Goal: Obtain resource: Download file/media

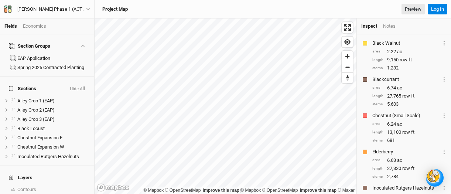
scroll to position [252, 0]
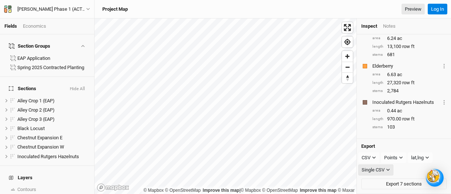
click at [388, 169] on icon "button" at bounding box center [388, 170] width 4 height 4
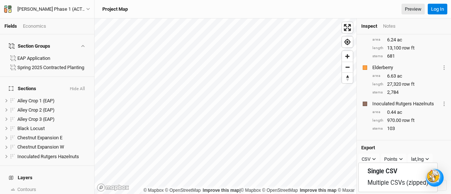
click at [407, 132] on div "Inoculated Rutgers Hazelnuts Layer 1 Sections Inoculated Rutgers Hazelnuts area…" at bounding box center [403, 115] width 85 height 33
click at [373, 157] on icon "button" at bounding box center [374, 159] width 4 height 4
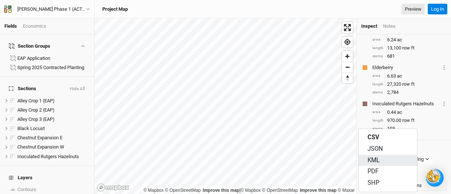
click at [372, 158] on span "KML" at bounding box center [374, 160] width 12 height 8
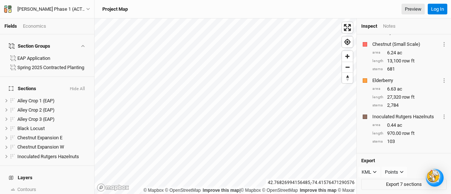
scroll to position [238, 0]
click at [402, 182] on button "Export 7 sections" at bounding box center [403, 183] width 85 height 11
click at [401, 170] on icon "button" at bounding box center [402, 171] width 4 height 4
click at [401, 159] on span "Points" at bounding box center [399, 160] width 17 height 8
click at [375, 170] on icon "button" at bounding box center [375, 171] width 4 height 4
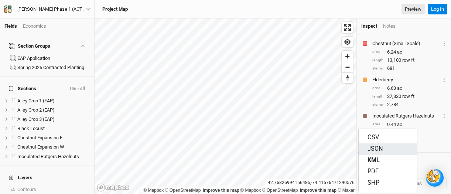
click at [378, 148] on span "JSON" at bounding box center [376, 149] width 16 height 8
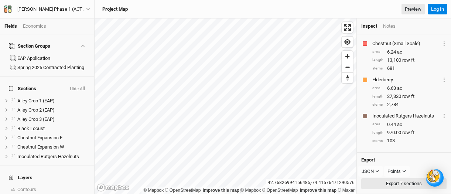
click at [408, 181] on button "Export 7 sections" at bounding box center [403, 183] width 85 height 11
click at [377, 170] on icon "button" at bounding box center [377, 171] width 4 height 4
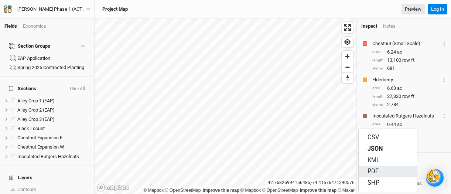
click at [374, 170] on span "PDF" at bounding box center [373, 171] width 11 height 8
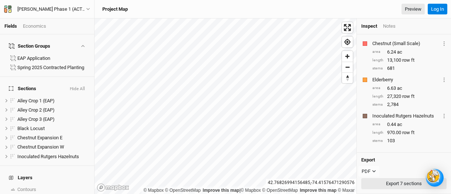
click at [401, 180] on button "Export 7 sections" at bounding box center [403, 183] width 85 height 11
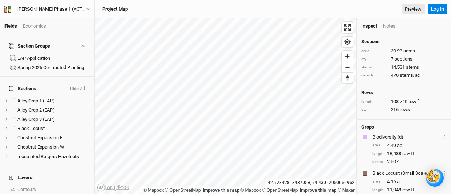
click at [37, 25] on div "Economics" at bounding box center [34, 26] width 23 height 7
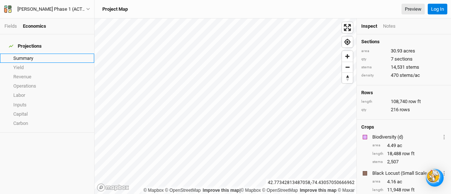
click at [21, 54] on link "Summary" at bounding box center [47, 58] width 94 height 9
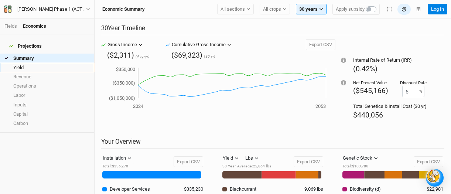
click at [19, 63] on link "Yield" at bounding box center [47, 67] width 94 height 9
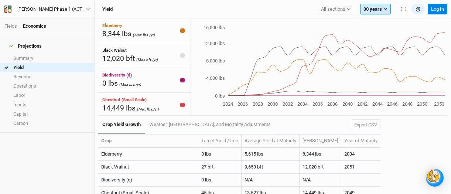
click at [384, 7] on icon "button" at bounding box center [386, 9] width 4 height 4
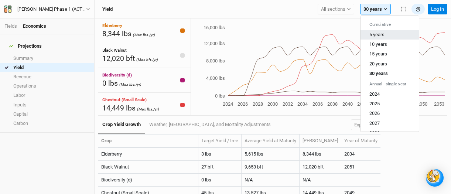
click at [376, 32] on span "5 years" at bounding box center [376, 35] width 15 height 6
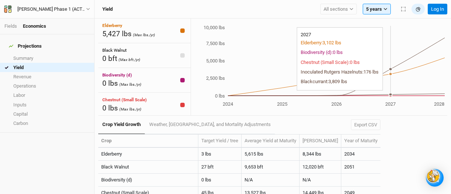
click at [391, 94] on circle at bounding box center [390, 94] width 3 height 3
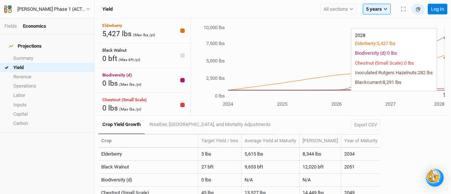
click at [442, 95] on icon "2024 2025 2026 2027 2028 0 lbs 2,500 lbs 5,000 lbs 7,500 lbs 10,000 lbs" at bounding box center [318, 66] width 254 height 85
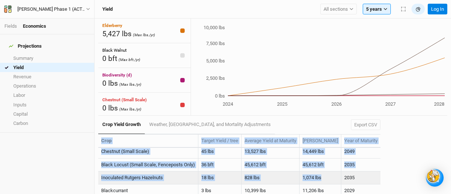
scroll to position [45, 0]
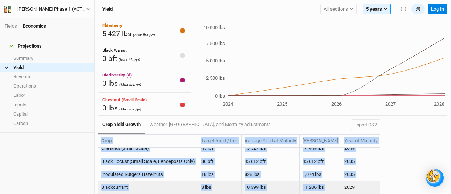
drag, startPoint x: 102, startPoint y: 138, endPoint x: 358, endPoint y: 183, distance: 260.3
click at [359, 183] on table "Crop Target Yield / tree Average Yield at Maturity [PERSON_NAME] Year of Maturi…" at bounding box center [239, 164] width 282 height 60
copy table "Crop Target Yield / tree Average Yield at Maturity [PERSON_NAME] Year of Maturi…"
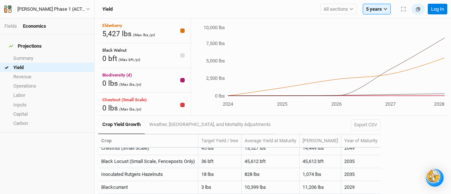
click at [267, 106] on icon "2024 2025 2026 2027 2028 0 lbs 2,500 lbs 5,000 lbs 7,500 lbs 10,000 lbs" at bounding box center [318, 66] width 254 height 85
click at [385, 8] on icon "button" at bounding box center [386, 9] width 4 height 4
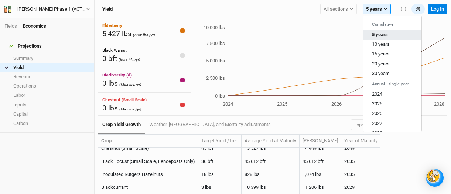
click at [375, 32] on span "5 years" at bounding box center [380, 35] width 16 height 6
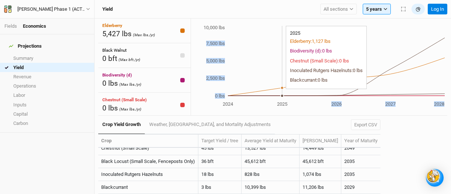
drag, startPoint x: 287, startPoint y: 83, endPoint x: 288, endPoint y: 34, distance: 48.4
click at [288, 35] on icon "2024 2025 2026 2027 2028 0 lbs 2,500 lbs 5,000 lbs 7,500 lbs 10,000 lbs" at bounding box center [318, 66] width 254 height 85
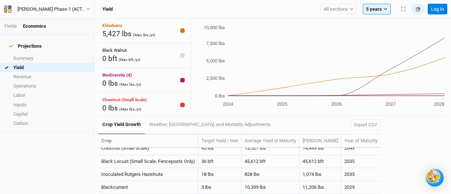
click at [297, 121] on div "Crop Yield Growth Weather, [GEOGRAPHIC_DATA], and Mortality Adjustments Export …" at bounding box center [239, 125] width 282 height 18
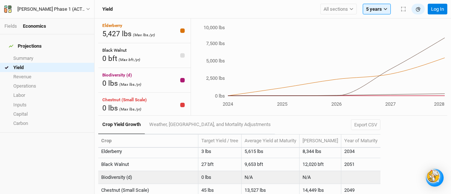
scroll to position [0, 0]
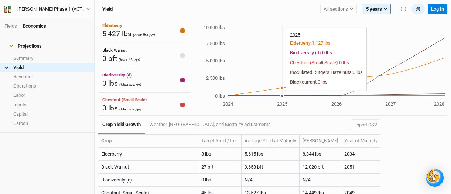
click at [283, 95] on circle at bounding box center [282, 95] width 3 height 3
click at [283, 94] on circle at bounding box center [282, 95] width 3 height 3
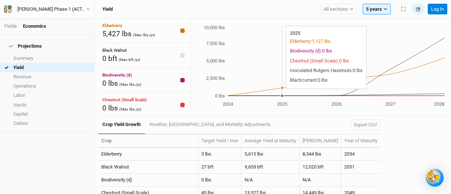
click at [293, 34] on icon "2024 2025 2026 2027 2028 0 lbs 2,500 lbs 5,000 lbs 7,500 lbs 10,000 lbs" at bounding box center [318, 66] width 254 height 85
drag, startPoint x: 293, startPoint y: 34, endPoint x: 296, endPoint y: 40, distance: 6.8
click at [296, 40] on icon "2024 2025 2026 2027 2028 0 lbs 2,500 lbs 5,000 lbs 7,500 lbs 10,000 lbs" at bounding box center [318, 66] width 254 height 85
click at [295, 31] on icon "2024 2025 2026 2027 2028 0 lbs 2,500 lbs 5,000 lbs 7,500 lbs 10,000 lbs" at bounding box center [318, 66] width 254 height 85
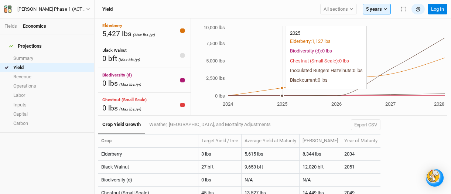
click at [295, 31] on icon "2024 2025 2026 2027 2028 0 lbs 2,500 lbs 5,000 lbs 7,500 lbs 10,000 lbs" at bounding box center [318, 66] width 254 height 85
drag, startPoint x: 295, startPoint y: 31, endPoint x: 299, endPoint y: 38, distance: 8.0
drag, startPoint x: 296, startPoint y: 31, endPoint x: 300, endPoint y: 68, distance: 36.4
click at [300, 68] on icon "2024 2025 2026 2027 2028 0 lbs 2,500 lbs 5,000 lbs 7,500 lbs 10,000 lbs" at bounding box center [318, 66] width 254 height 85
click at [282, 93] on icon "2024 2025 2026 2027 2028 0 lbs 2,500 lbs 5,000 lbs 7,500 lbs 10,000 lbs" at bounding box center [318, 66] width 254 height 85
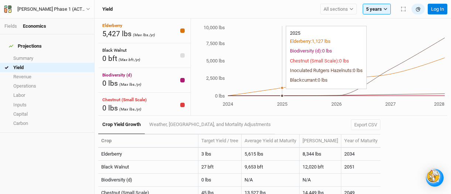
click at [282, 93] on icon "2024 2025 2026 2027 2028 0 lbs 2,500 lbs 5,000 lbs 7,500 lbs 10,000 lbs" at bounding box center [318, 66] width 254 height 85
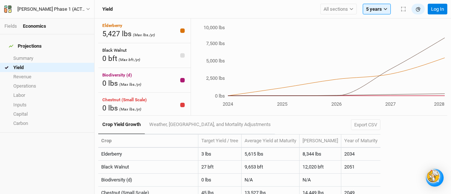
drag, startPoint x: 282, startPoint y: 93, endPoint x: 281, endPoint y: 110, distance: 17.0
click at [281, 110] on div "2024 2025 2026 2027 2028 0 lbs 2,500 lbs 5,000 lbs 7,500 lbs 10,000 lbs 2025" at bounding box center [319, 66] width 257 height 97
click at [282, 104] on tspan "2025" at bounding box center [282, 104] width 10 height 6
drag, startPoint x: 282, startPoint y: 103, endPoint x: 283, endPoint y: 98, distance: 4.9
click at [283, 98] on icon "2024 2025 2026 2027 2028 0 lbs 2,500 lbs 5,000 lbs 7,500 lbs 10,000 lbs" at bounding box center [318, 66] width 254 height 85
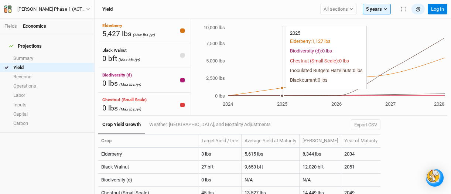
click at [278, 81] on icon "2024 2025 2026 2027 2028 0 lbs 2,500 lbs 5,000 lbs 7,500 lbs 10,000 lbs" at bounding box center [318, 66] width 254 height 85
drag, startPoint x: 288, startPoint y: 81, endPoint x: 290, endPoint y: 48, distance: 33.4
click at [290, 48] on icon "2024 2025 2026 2027 2028 0 lbs 2,500 lbs 5,000 lbs 7,500 lbs 10,000 lbs" at bounding box center [318, 66] width 254 height 85
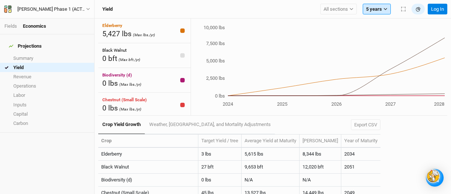
click at [386, 7] on icon "button" at bounding box center [386, 9] width 4 height 4
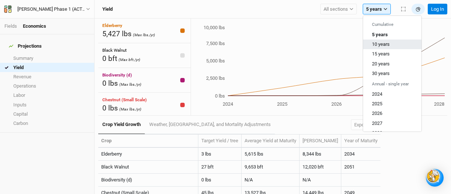
click at [384, 41] on span "10 years" at bounding box center [381, 44] width 18 height 6
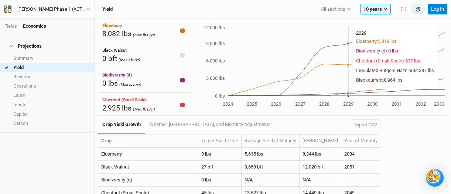
click at [343, 90] on icon "2024 2025 2026 2027 2028 2029 2030 2031 2032 2033 0 lbs 3,000 lbs 6,000 lbs 9,0…" at bounding box center [318, 66] width 254 height 85
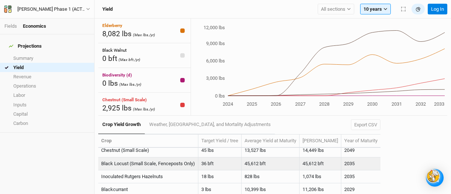
scroll to position [45, 0]
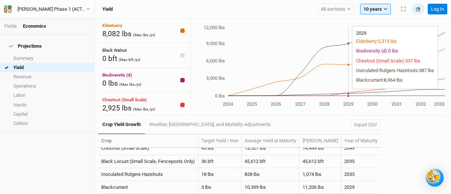
click at [350, 88] on icon "2024 2025 2026 2027 2028 2029 2030 2031 2032 2033 0 lbs 3,000 lbs 6,000 lbs 9,0…" at bounding box center [318, 66] width 254 height 85
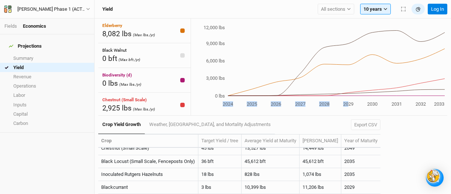
drag, startPoint x: 350, startPoint y: 88, endPoint x: 371, endPoint y: 23, distance: 67.8
click at [371, 22] on div "2024 2025 2026 2027 2028 2029 2030 2031 2032 2033 0 lbs 3,000 lbs 6,000 lbs 9,0…" at bounding box center [319, 66] width 257 height 97
click at [385, 8] on icon "button" at bounding box center [386, 9] width 4 height 4
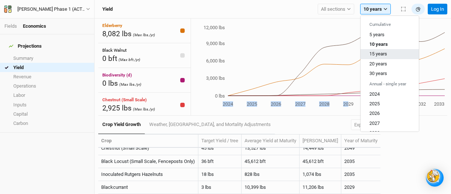
click at [377, 51] on span "15 years" at bounding box center [378, 54] width 18 height 6
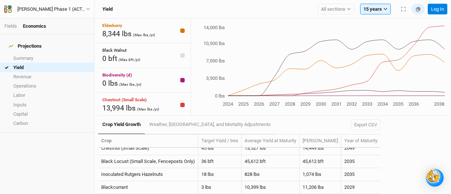
click at [383, 104] on tspan "2034" at bounding box center [383, 104] width 11 height 6
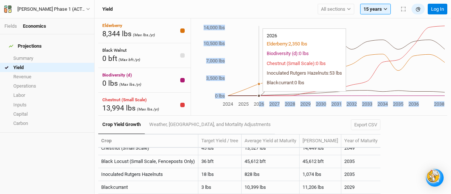
click at [259, 95] on icon "2024 2025 2026 2027 2028 2029 2030 2031 2032 2033 2034 2035 2036 2038 0 lbs 3,5…" at bounding box center [318, 66] width 254 height 85
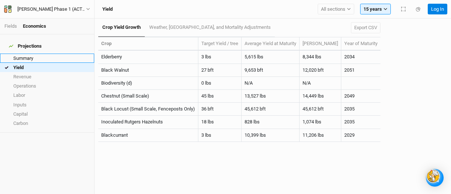
click at [30, 54] on link "Summary" at bounding box center [47, 58] width 94 height 9
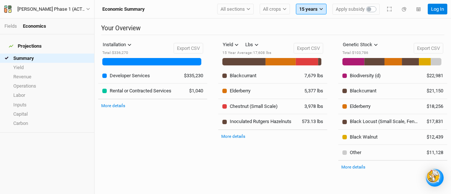
click at [320, 8] on icon "button" at bounding box center [321, 9] width 4 height 4
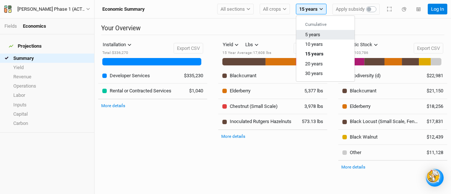
click at [313, 33] on span "5 years" at bounding box center [312, 35] width 15 height 6
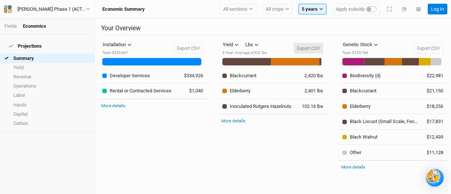
click at [300, 47] on button "Export CSV" at bounding box center [309, 48] width 30 height 11
click at [418, 46] on button "Export CSV" at bounding box center [429, 48] width 30 height 11
click at [280, 154] on div "Yield Yield Revenue Carbon Lbs Lbs Bft 5 Year Average : 4,923 lbs Export CSV 5 …" at bounding box center [273, 110] width 120 height 143
click at [321, 8] on icon "button" at bounding box center [321, 9] width 3 height 2
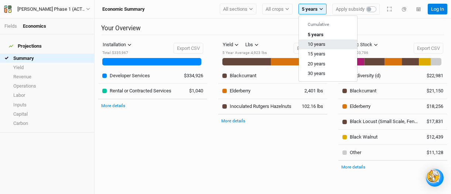
click at [314, 41] on span "10 years" at bounding box center [317, 44] width 18 height 6
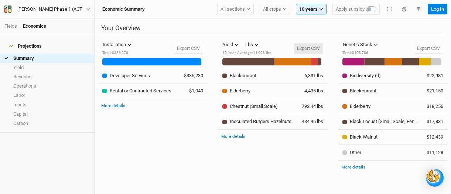
click at [310, 45] on button "Export CSV" at bounding box center [309, 48] width 30 height 11
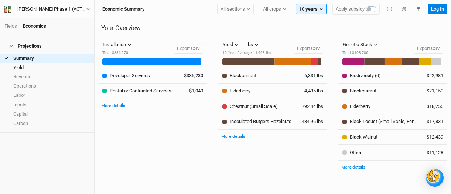
click at [32, 63] on link "Yield" at bounding box center [47, 67] width 94 height 9
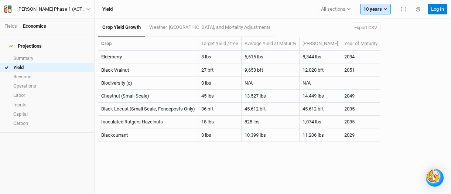
click at [386, 7] on icon "button" at bounding box center [386, 9] width 4 height 4
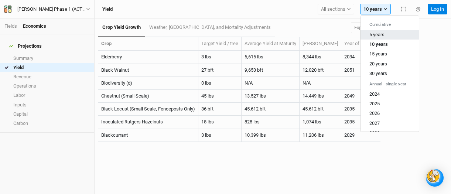
click at [377, 34] on span "5 years" at bounding box center [376, 35] width 15 height 6
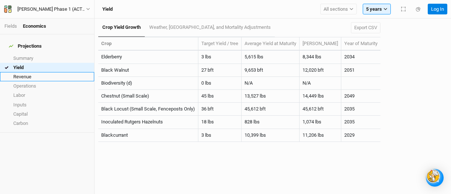
click at [23, 72] on link "Revenue" at bounding box center [47, 76] width 94 height 9
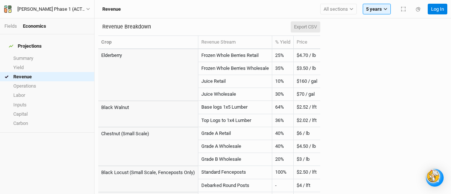
click at [304, 25] on button "Export CSV" at bounding box center [306, 26] width 30 height 11
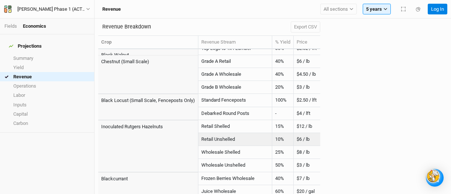
scroll to position [76, 0]
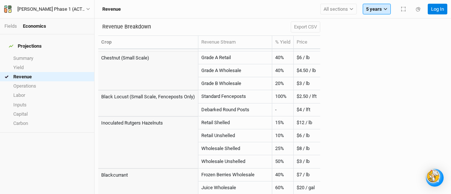
click at [385, 7] on icon "button" at bounding box center [386, 9] width 4 height 4
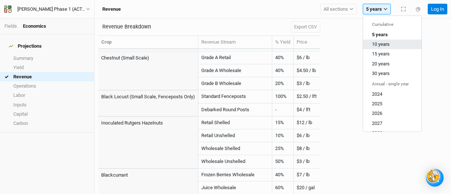
click at [379, 42] on span "10 years" at bounding box center [381, 44] width 18 height 6
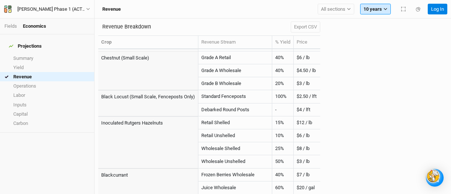
click at [385, 8] on icon "button" at bounding box center [386, 9] width 4 height 4
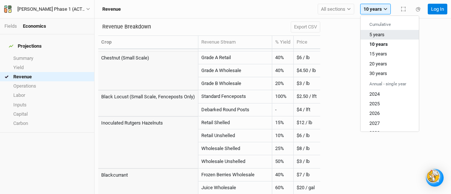
click at [378, 34] on span "5 years" at bounding box center [376, 35] width 15 height 6
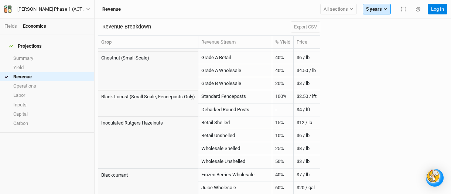
click at [387, 8] on icon "button" at bounding box center [386, 9] width 4 height 4
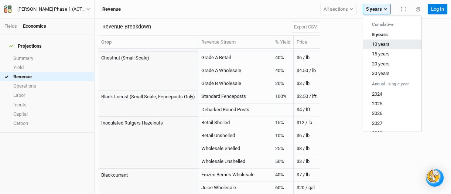
click at [381, 43] on span "10 years" at bounding box center [381, 44] width 18 height 6
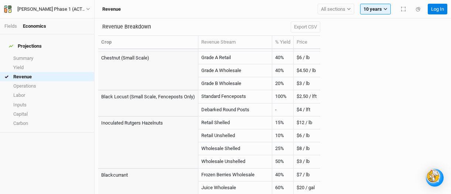
click at [381, 43] on div "Revenue Breakdown Export CSV Crop Revenue Stream % Yield Price Elderberry Froze…" at bounding box center [272, 106] width 349 height 176
click at [385, 7] on icon "button" at bounding box center [386, 9] width 4 height 4
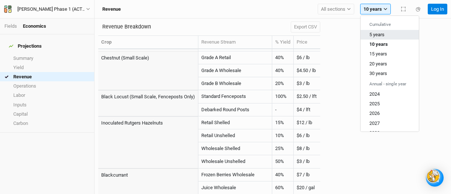
click at [379, 31] on button "5 years" at bounding box center [390, 35] width 58 height 10
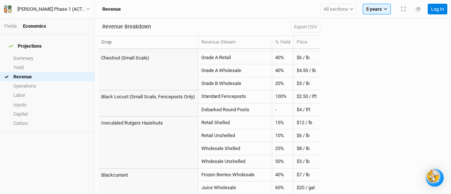
click at [366, 61] on div "Revenue Breakdown Export CSV Crop Revenue Stream % Yield Price Elderberry Froze…" at bounding box center [272, 106] width 349 height 176
click at [313, 57] on td "$6 / lb" at bounding box center [307, 57] width 27 height 13
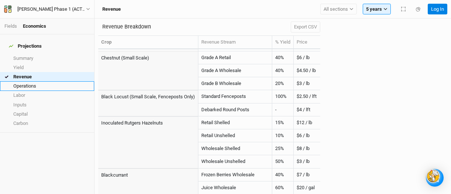
click at [37, 81] on link "Operations" at bounding box center [47, 85] width 94 height 9
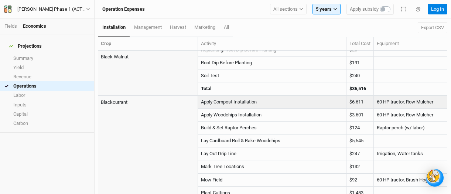
scroll to position [449, 0]
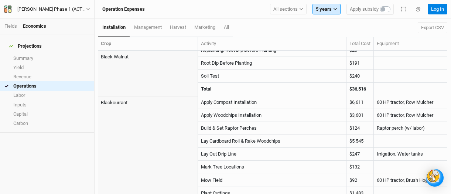
click at [333, 6] on button "5 years" at bounding box center [327, 9] width 28 height 11
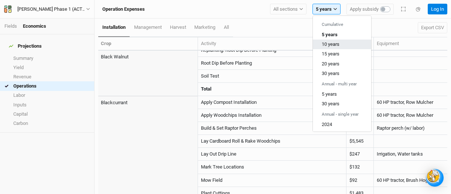
click at [330, 41] on span "10 years" at bounding box center [331, 44] width 18 height 6
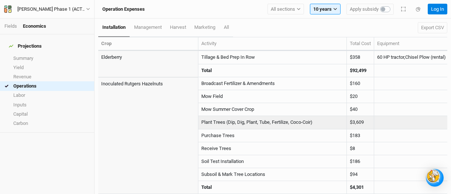
scroll to position [1253, 0]
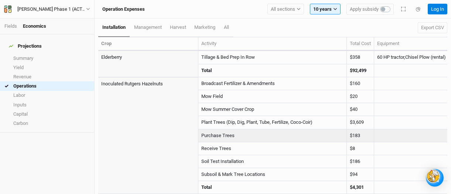
click at [251, 129] on td "Purchase Trees" at bounding box center [272, 135] width 149 height 13
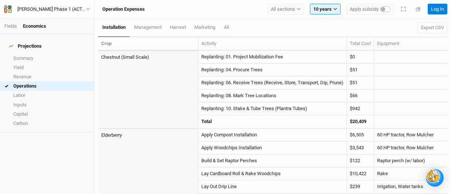
scroll to position [909, 0]
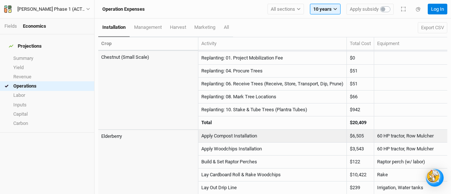
click at [192, 142] on td "Elderberry" at bounding box center [148, 136] width 100 height 13
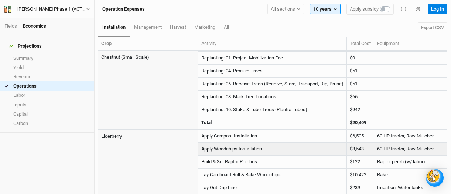
drag, startPoint x: 106, startPoint y: 138, endPoint x: 151, endPoint y: 150, distance: 46.8
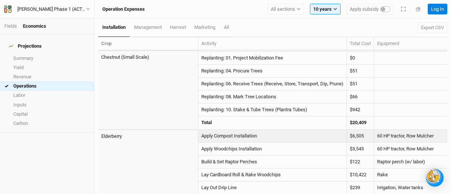
drag, startPoint x: 206, startPoint y: 137, endPoint x: 413, endPoint y: 140, distance: 207.3
click at [413, 140] on tr "Elderberry Apply Compost Installation $6,505 60 HP tractor, Row Mulcher Diesel …" at bounding box center [432, 136] width 668 height 13
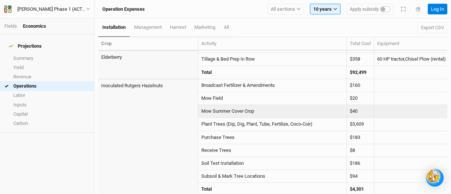
scroll to position [1253, 0]
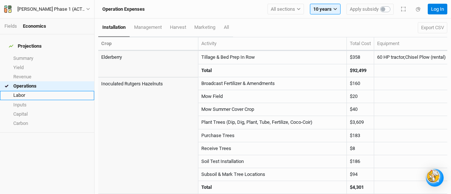
click at [20, 91] on link "Labor" at bounding box center [47, 95] width 94 height 9
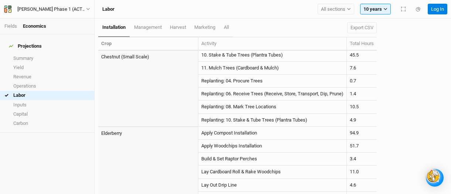
scroll to position [785, 0]
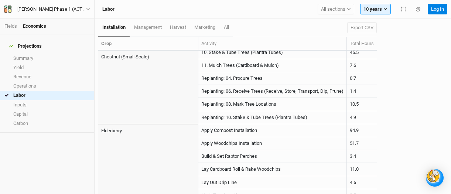
click at [131, 77] on td at bounding box center [148, 46] width 100 height 156
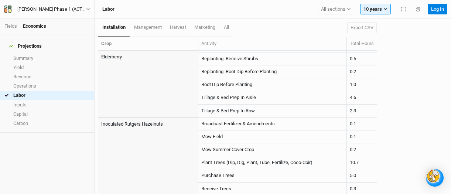
scroll to position [1067, 0]
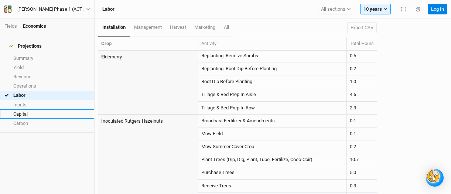
click at [37, 109] on link "Capital" at bounding box center [47, 113] width 94 height 9
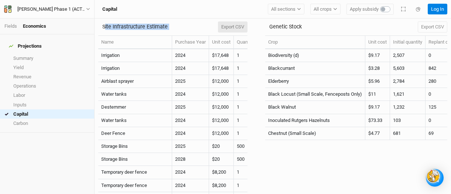
drag, startPoint x: 105, startPoint y: 25, endPoint x: 227, endPoint y: 28, distance: 122.7
click at [227, 28] on div "Site Infrastructure Estimate Export CSV" at bounding box center [172, 26] width 149 height 17
click at [207, 23] on div "Site Infrastructure Estimate Export CSV" at bounding box center [172, 26] width 149 height 17
click at [229, 25] on button "Export CSV" at bounding box center [233, 26] width 30 height 11
click at [299, 159] on div "Crop Unit cost Initial quantity Replant quantity Total cost Biodiversity (d) $9…" at bounding box center [356, 114] width 182 height 159
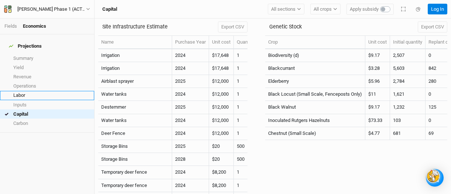
click at [18, 91] on link "Labor" at bounding box center [47, 95] width 94 height 9
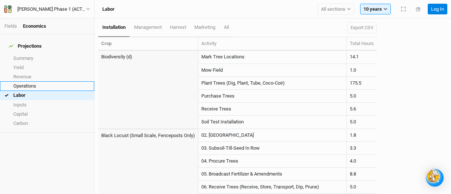
click at [28, 81] on link "Operations" at bounding box center [47, 85] width 94 height 9
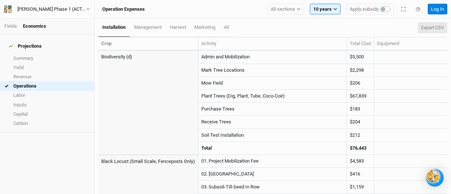
click at [424, 24] on button "Export CSV" at bounding box center [433, 27] width 30 height 11
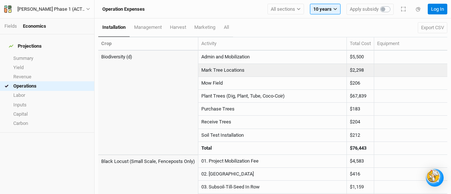
click at [143, 125] on td at bounding box center [148, 109] width 100 height 91
